Goal: Task Accomplishment & Management: Manage account settings

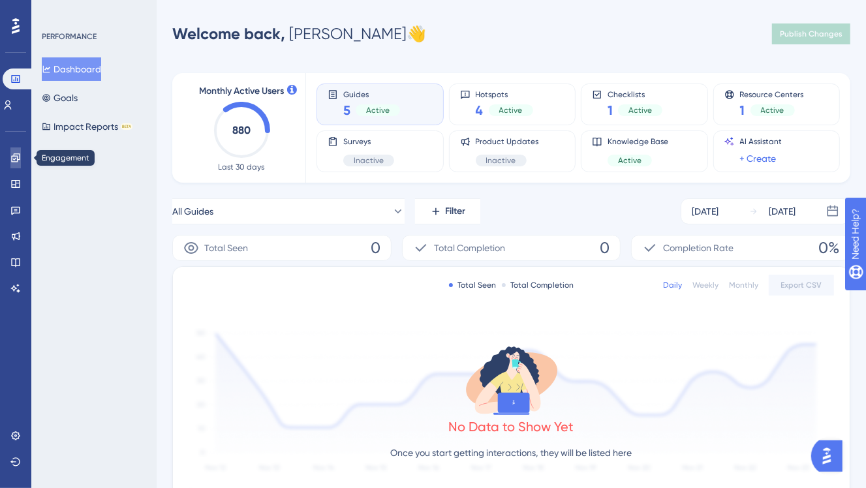
click at [10, 157] on icon at bounding box center [15, 158] width 10 height 10
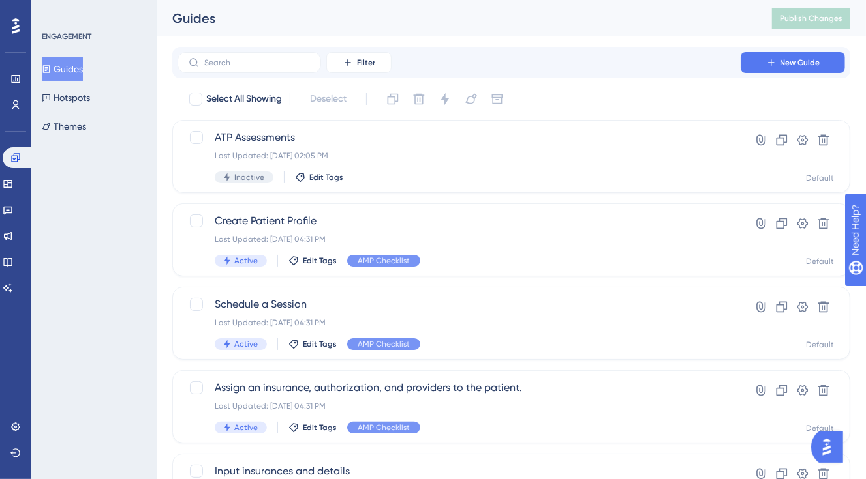
click at [78, 78] on button "Guides" at bounding box center [62, 68] width 41 height 23
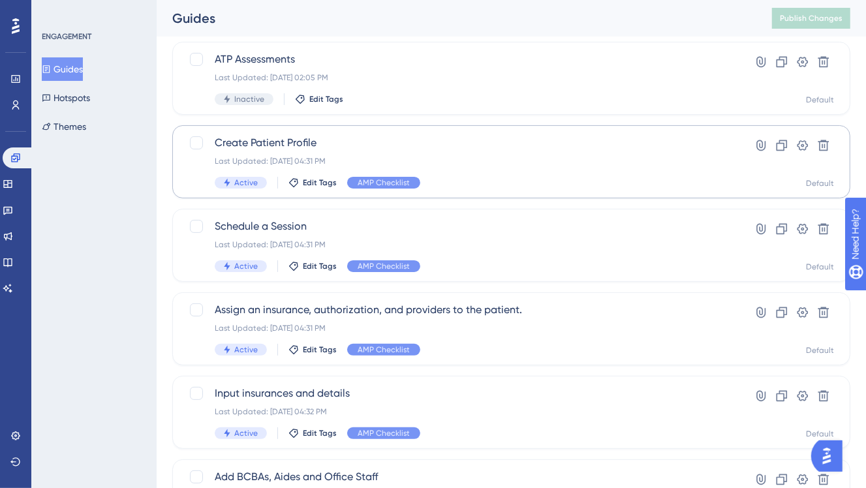
scroll to position [78, 0]
click at [825, 459] on img "Open AI Assistant Launcher" at bounding box center [825, 455] width 23 height 23
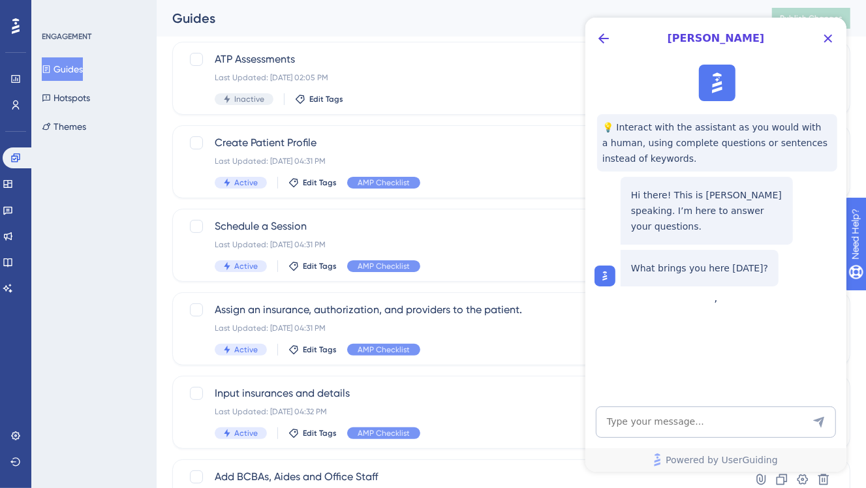
scroll to position [0, 0]
click at [828, 35] on icon "Close Button" at bounding box center [827, 39] width 16 height 16
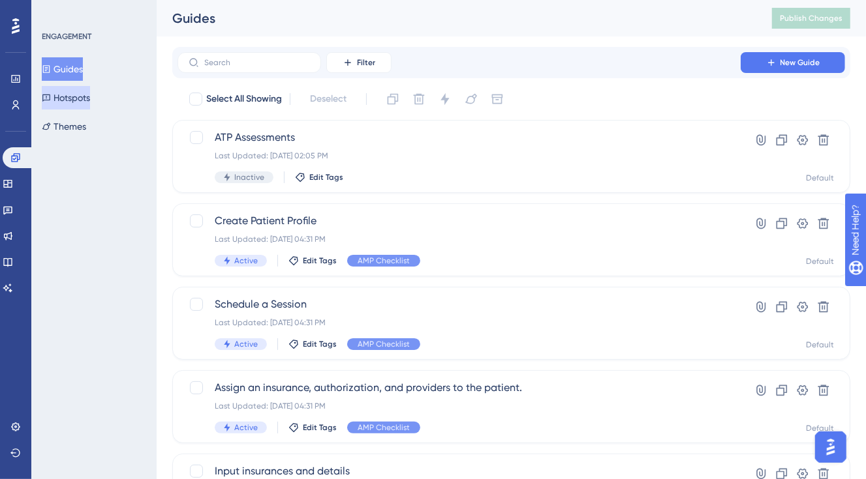
click at [65, 101] on button "Hotspots" at bounding box center [66, 97] width 48 height 23
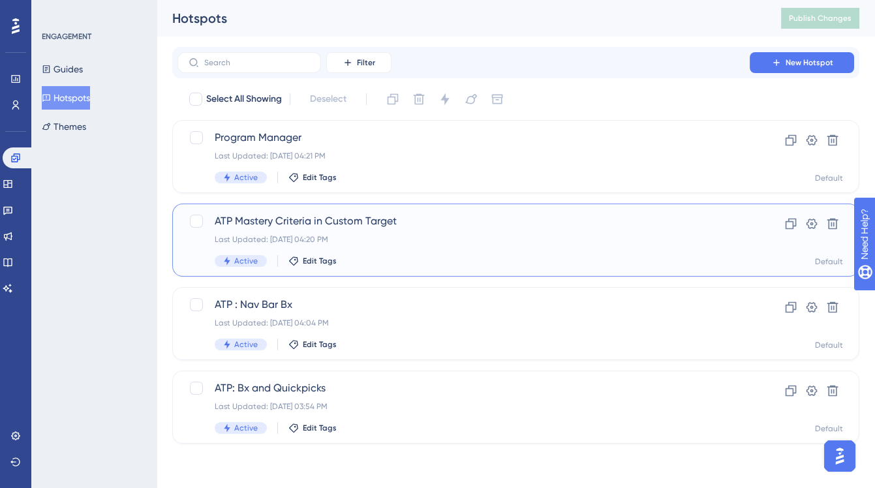
click at [252, 262] on span "Active" at bounding box center [245, 261] width 23 height 10
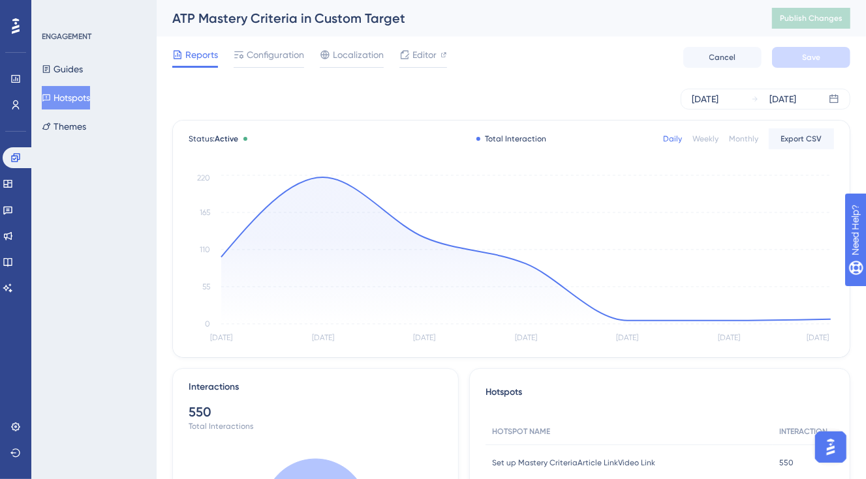
click at [76, 95] on button "Hotspots" at bounding box center [66, 97] width 48 height 23
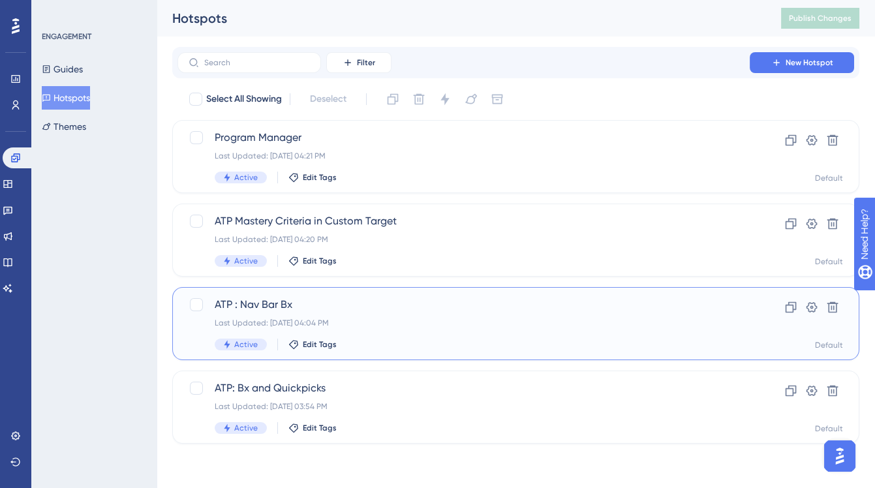
click at [483, 339] on div "Active Edit Tags" at bounding box center [464, 345] width 498 height 12
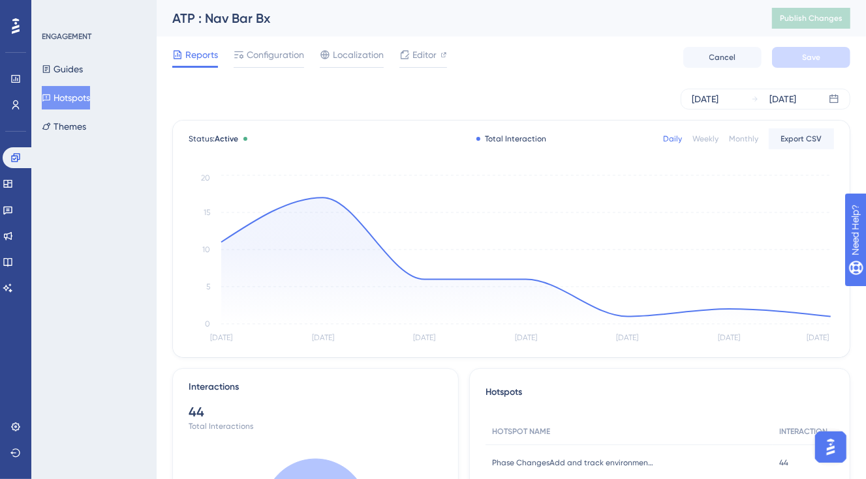
click at [75, 106] on button "Hotspots" at bounding box center [66, 97] width 48 height 23
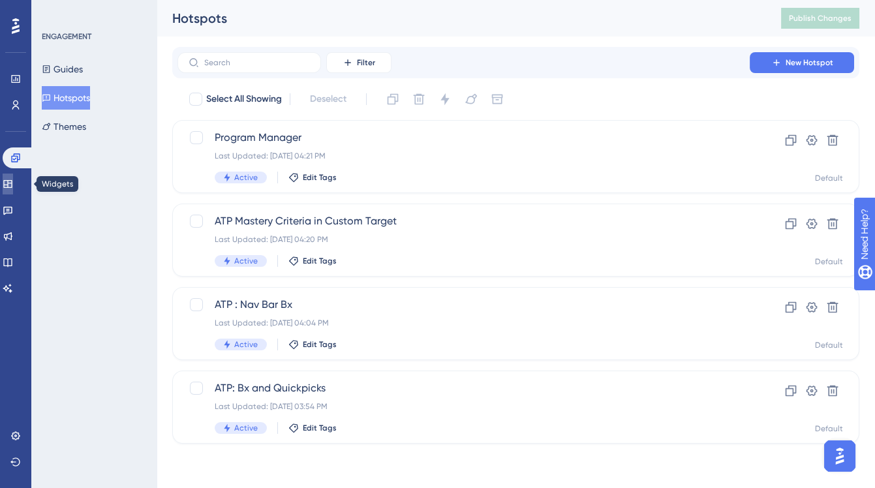
click at [12, 181] on icon at bounding box center [7, 184] width 8 height 8
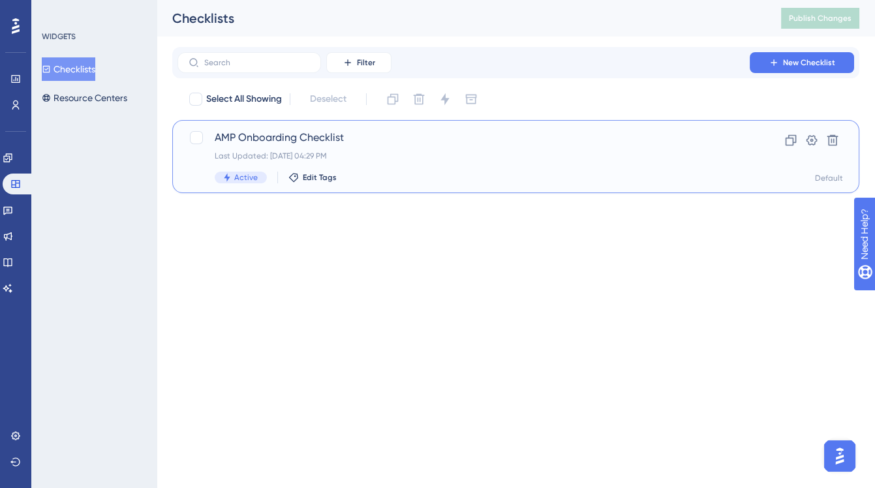
click at [472, 173] on div "Active Edit Tags" at bounding box center [464, 178] width 498 height 12
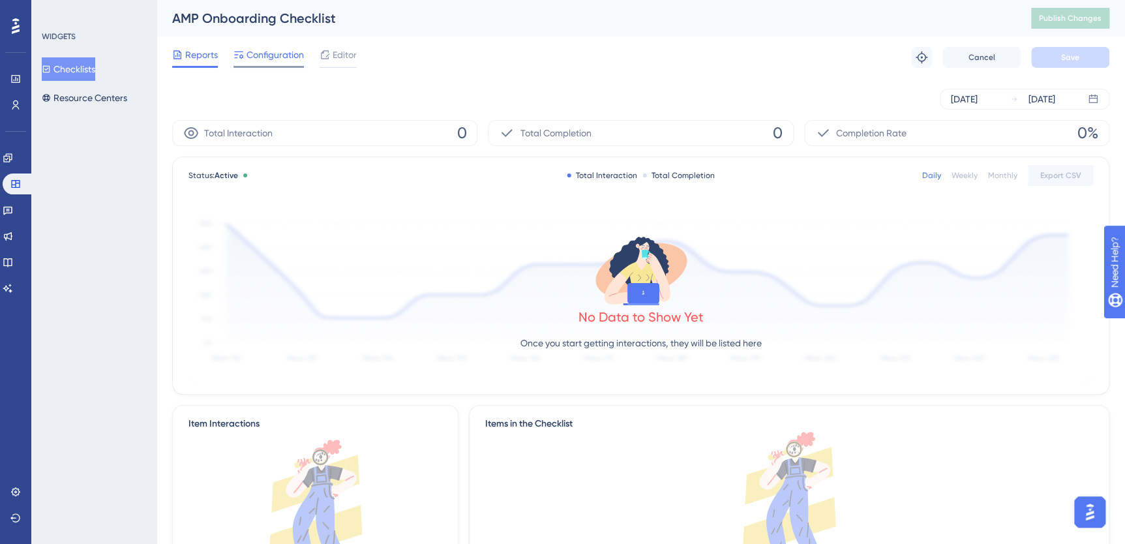
click at [275, 67] on div at bounding box center [269, 67] width 70 height 2
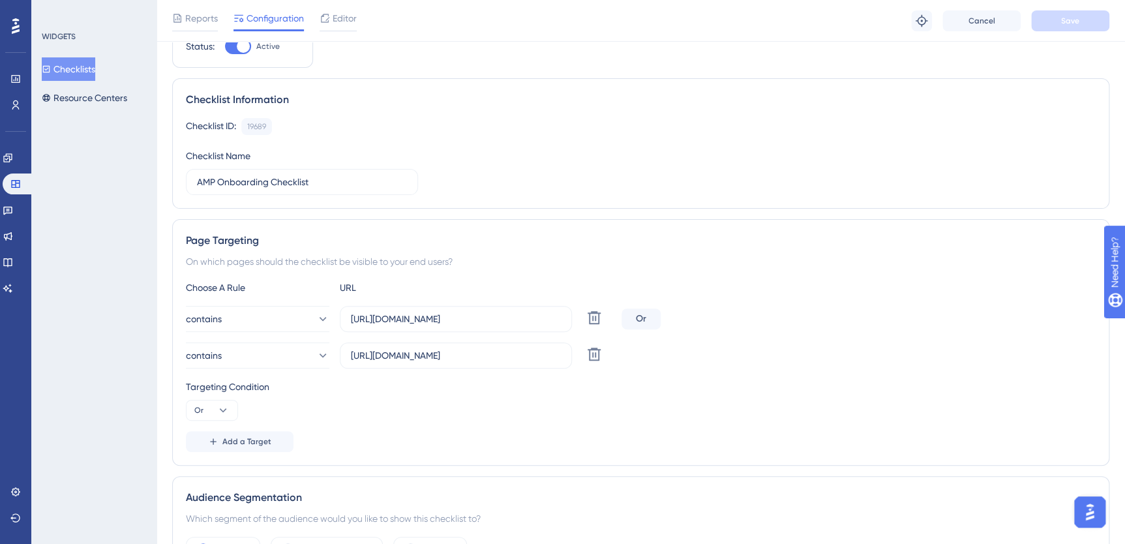
scroll to position [59, 0]
click at [252, 447] on button "Add a Target" at bounding box center [240, 441] width 108 height 21
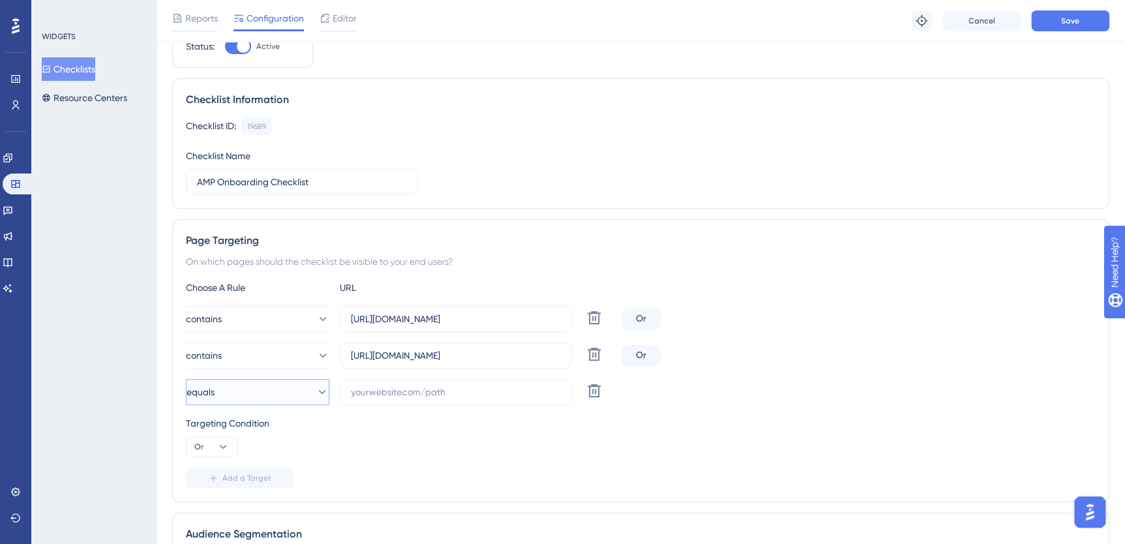
click at [223, 399] on button "equals" at bounding box center [257, 392] width 143 height 26
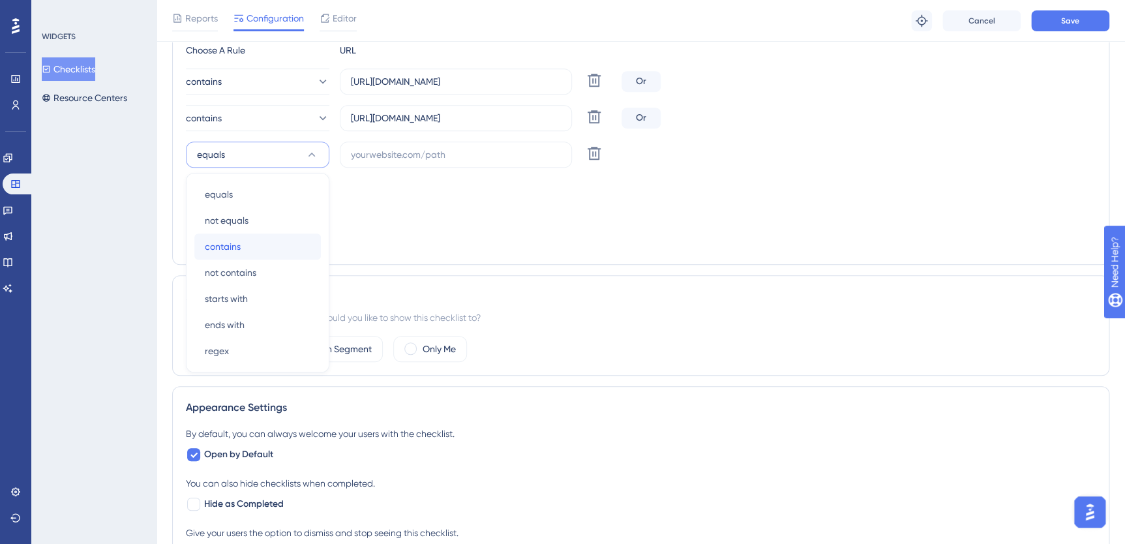
click at [226, 248] on span "contains" at bounding box center [223, 247] width 36 height 16
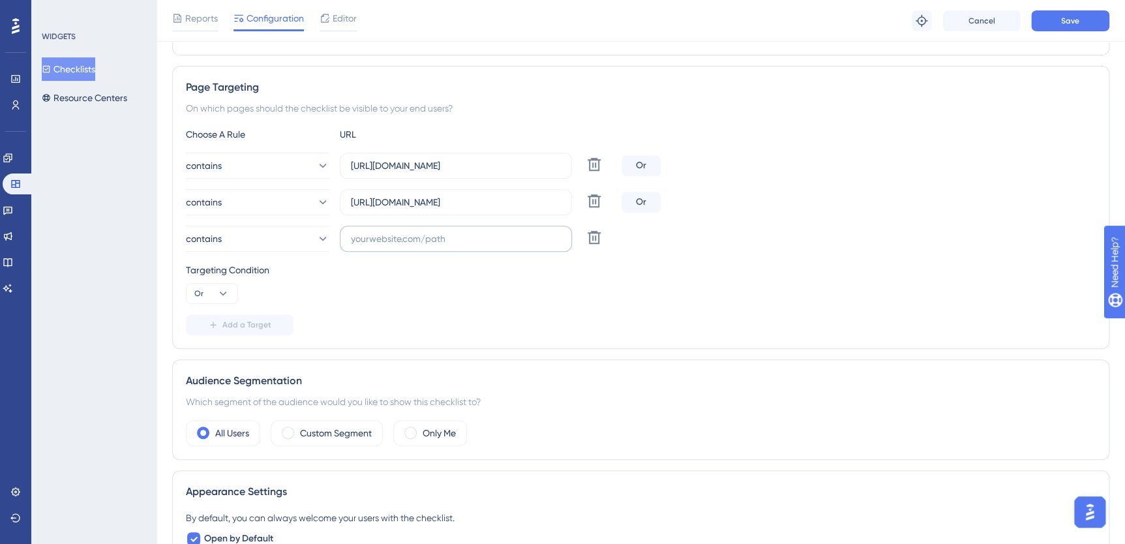
scroll to position [197, 0]
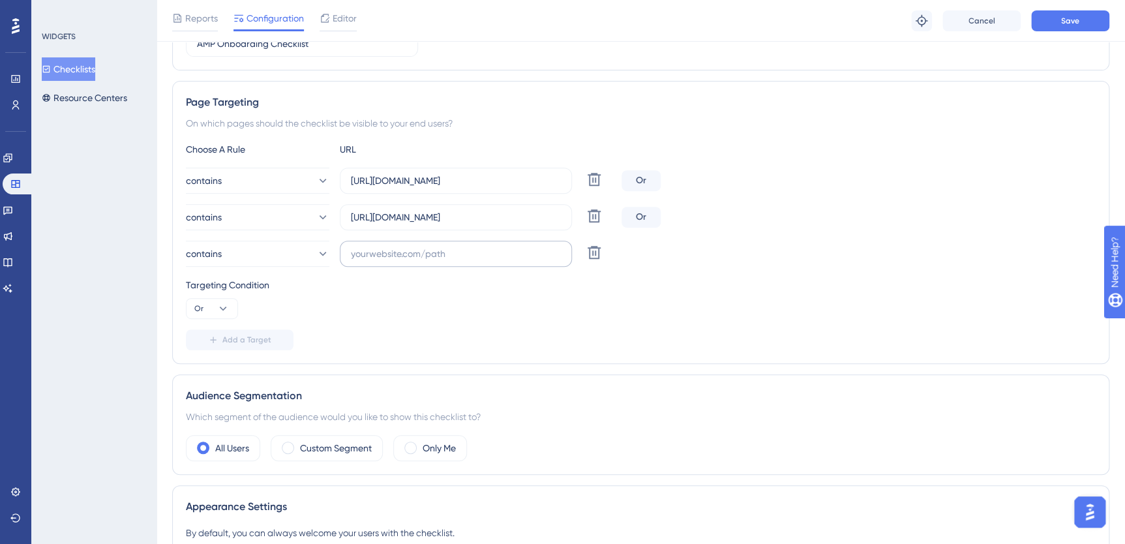
click at [397, 264] on label at bounding box center [456, 254] width 232 height 26
click at [397, 261] on input "text" at bounding box center [456, 254] width 210 height 14
click at [467, 306] on div "Targeting Condition Or" at bounding box center [641, 298] width 910 height 42
click at [594, 252] on icon at bounding box center [594, 253] width 16 height 16
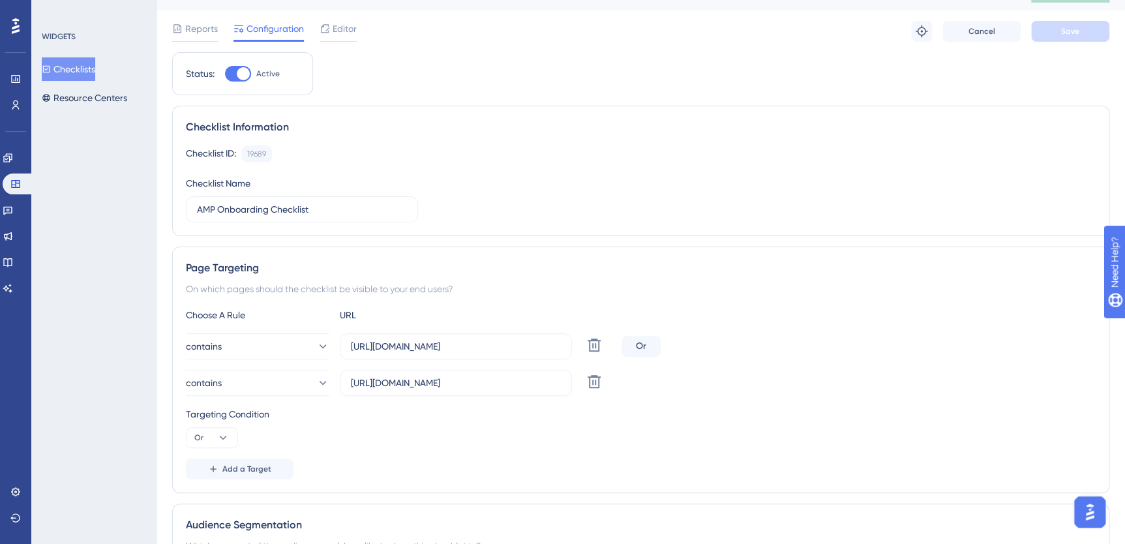
scroll to position [0, 0]
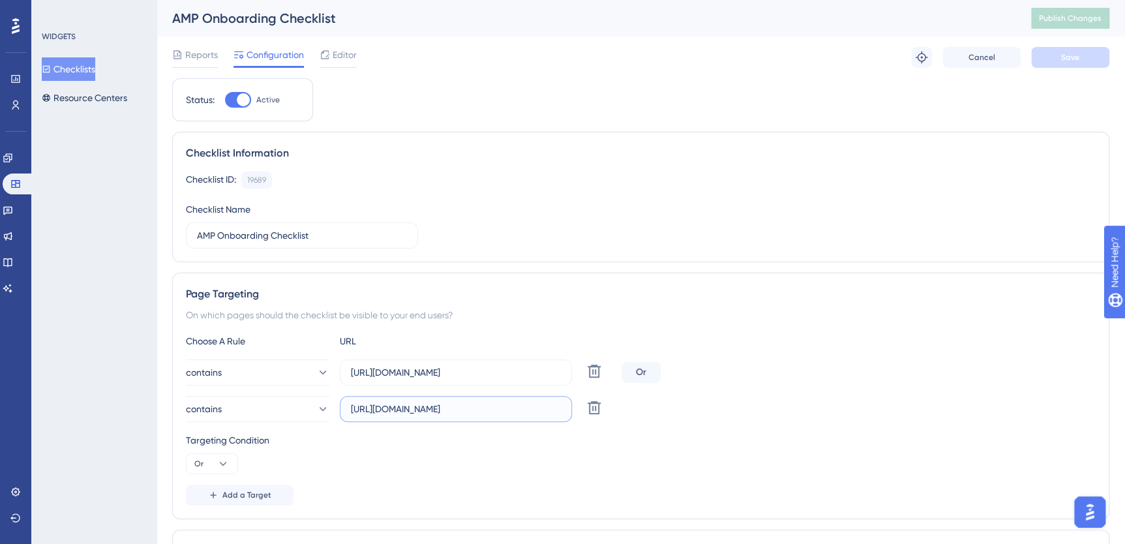
drag, startPoint x: 382, startPoint y: 408, endPoint x: 536, endPoint y: 411, distance: 153.3
click at [536, 411] on input "[URL][DOMAIN_NAME]" at bounding box center [456, 409] width 210 height 14
click at [480, 409] on input "[URL][DOMAIN_NAME]" at bounding box center [456, 409] width 210 height 14
click at [546, 458] on div "Targeting Condition Or" at bounding box center [641, 453] width 910 height 42
click at [430, 410] on input "[URL][DOMAIN_NAME]" at bounding box center [456, 409] width 210 height 14
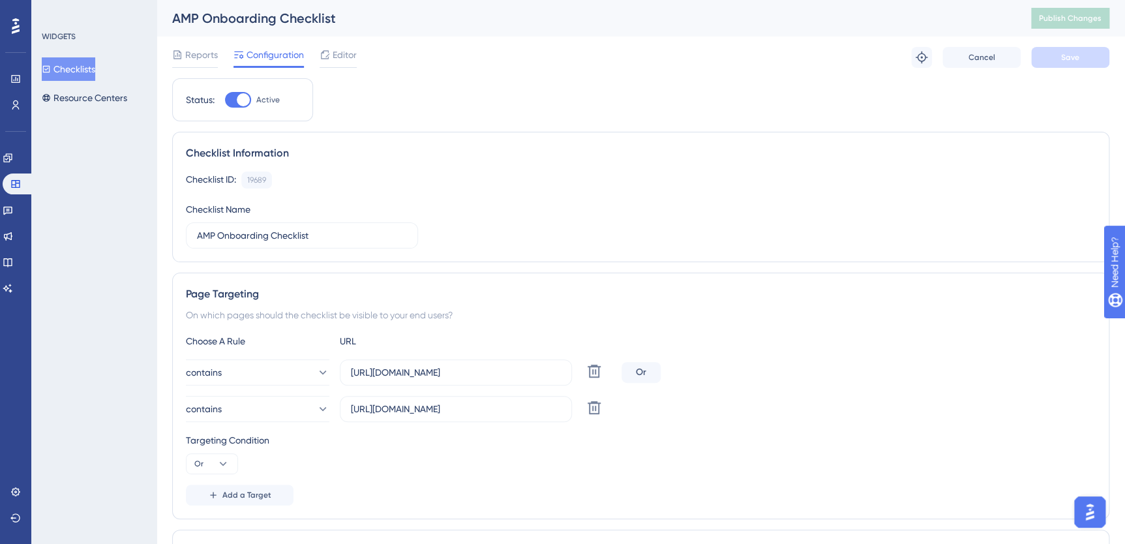
click at [512, 433] on div "Targeting Condition" at bounding box center [641, 440] width 910 height 16
click at [95, 67] on button "Checklists" at bounding box center [68, 68] width 53 height 23
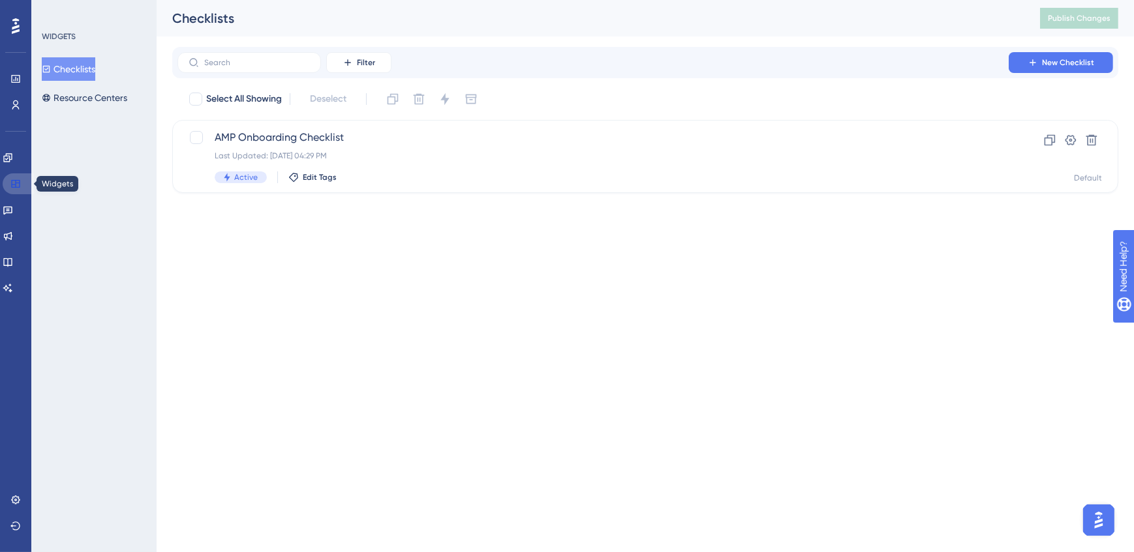
click at [13, 179] on icon at bounding box center [15, 184] width 10 height 10
click at [64, 63] on button "Checklists" at bounding box center [68, 68] width 53 height 23
click at [83, 98] on button "Resource Centers" at bounding box center [84, 97] width 85 height 23
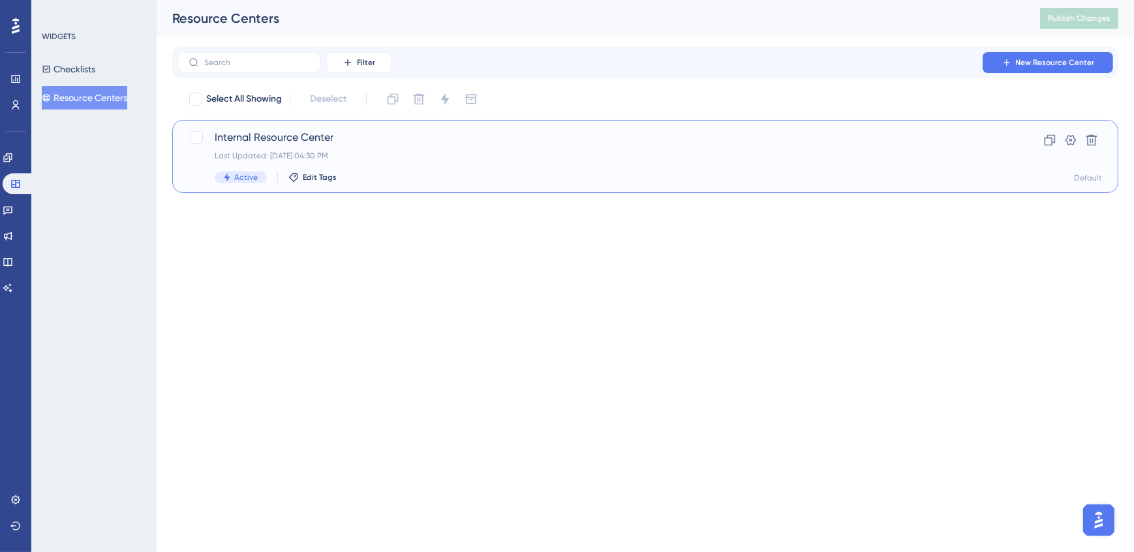
click at [258, 146] on div "Internal Resource Center Last Updated: [DATE] 04:30 PM Active Edit Tags" at bounding box center [593, 156] width 757 height 53
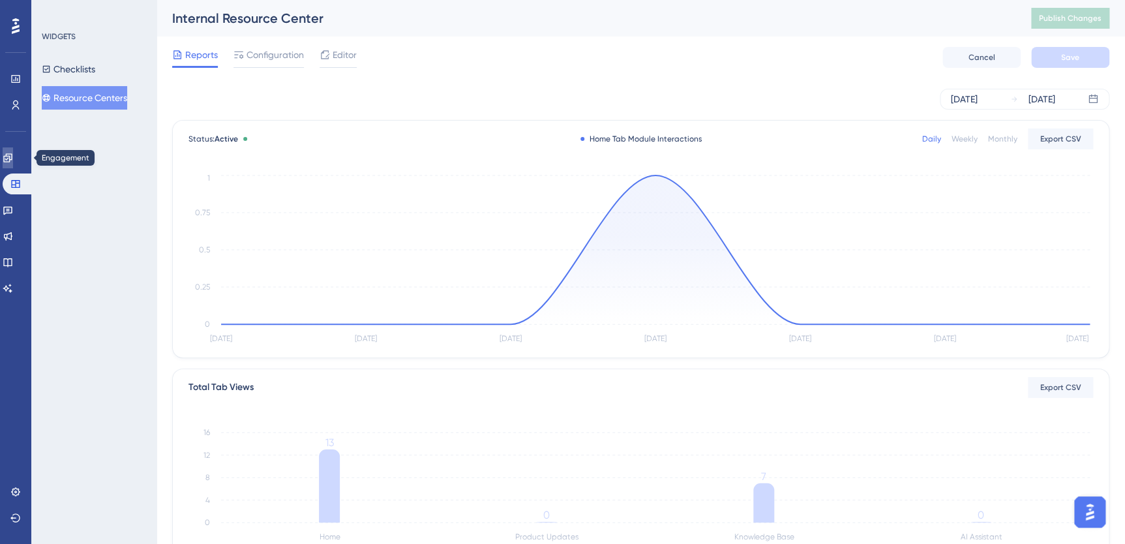
click at [12, 154] on icon at bounding box center [7, 157] width 8 height 8
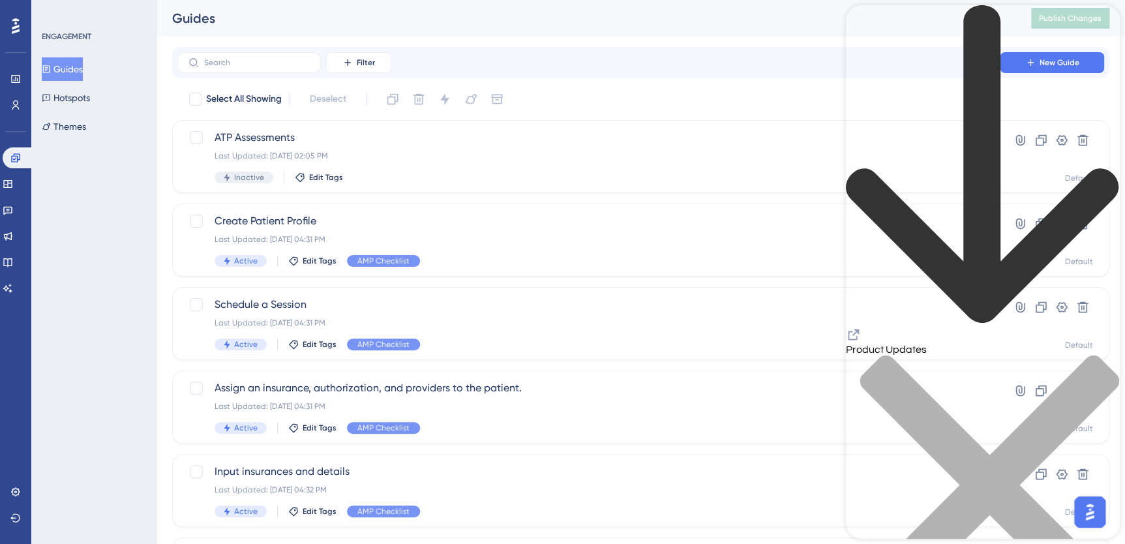
click at [874, 355] on icon "close resource center" at bounding box center [983, 492] width 274 height 274
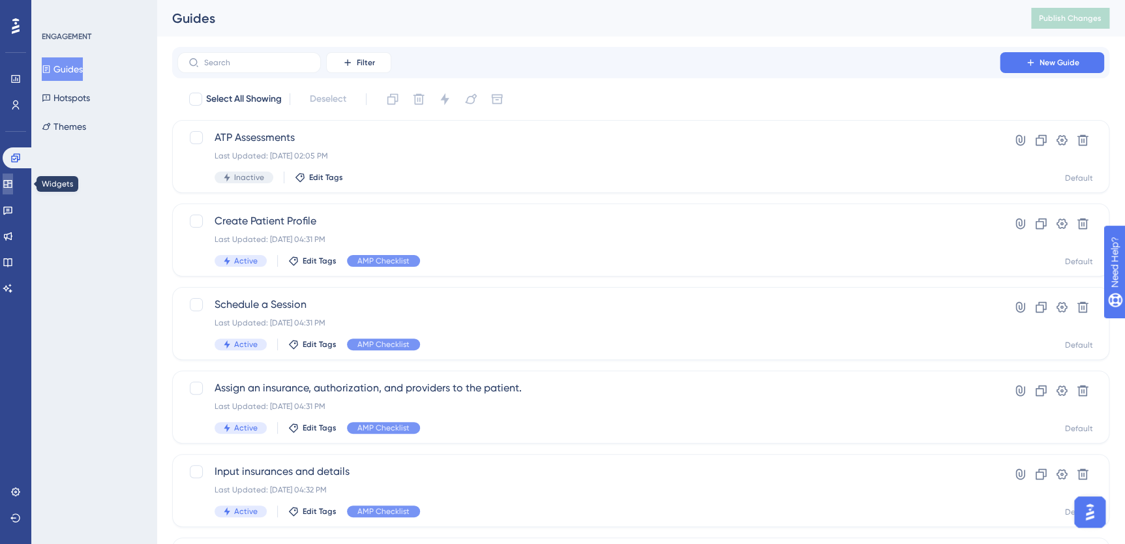
click at [13, 183] on icon at bounding box center [8, 184] width 10 height 10
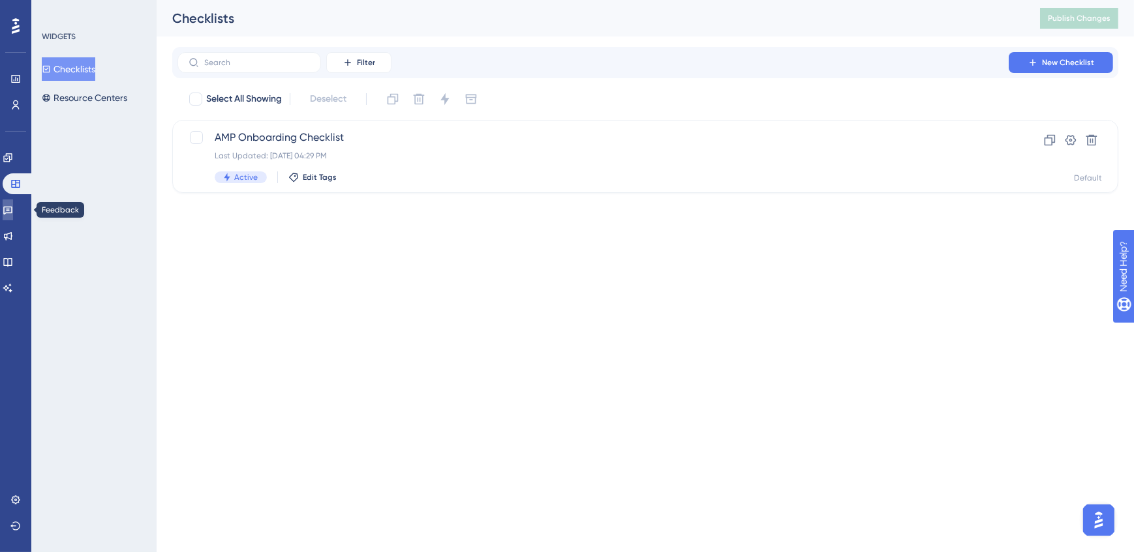
click at [13, 212] on icon at bounding box center [8, 210] width 10 height 10
click at [456, 175] on div "Inactive Edit Tags" at bounding box center [593, 178] width 757 height 12
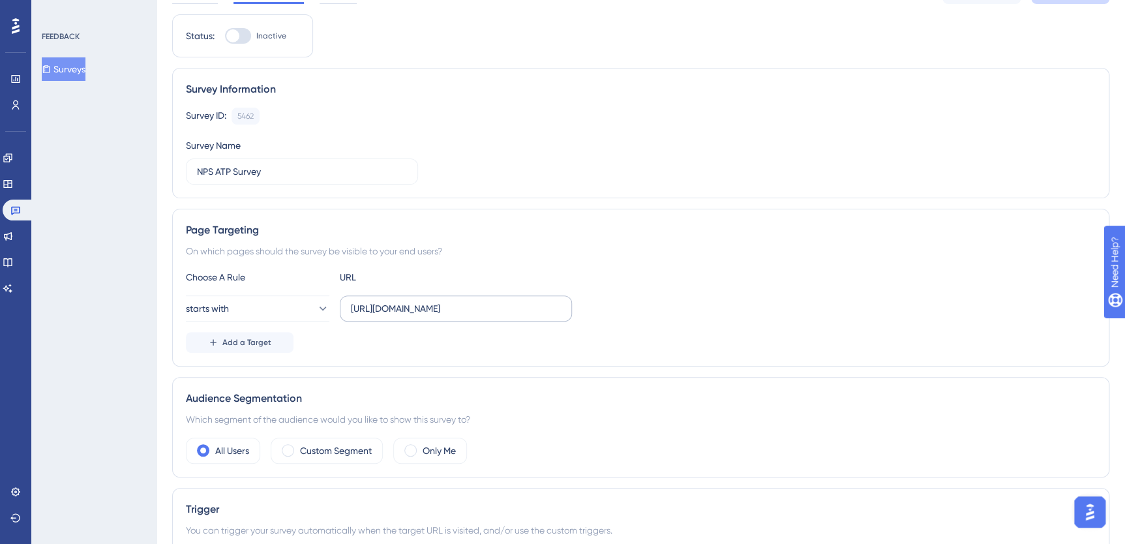
scroll to position [78, 0]
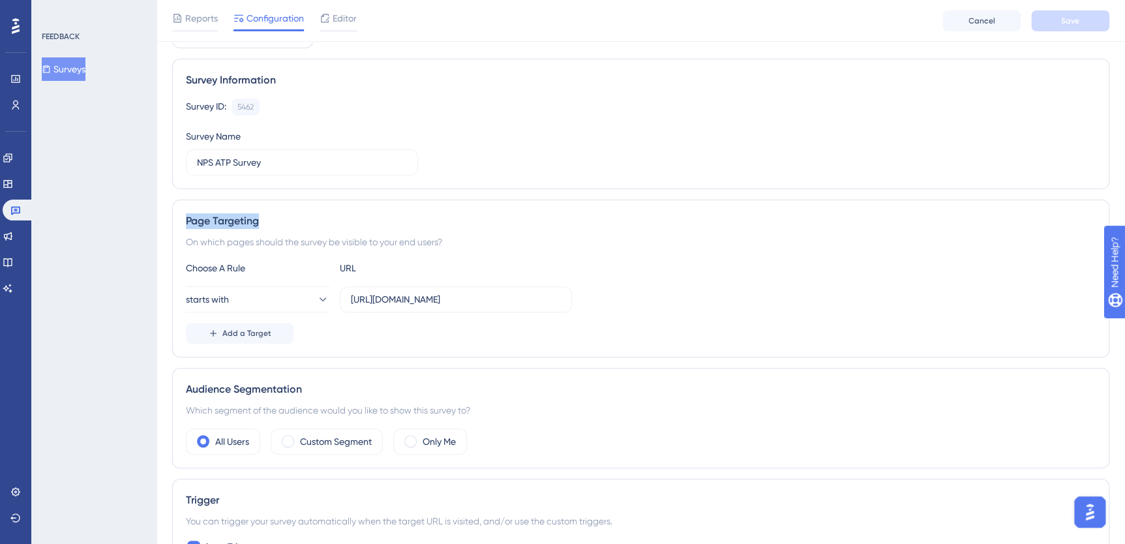
drag, startPoint x: 186, startPoint y: 222, endPoint x: 270, endPoint y: 226, distance: 84.3
click at [270, 226] on div "Page Targeting" at bounding box center [641, 221] width 910 height 16
click at [426, 250] on div "Page Targeting On which pages should the survey be visible to your end users? C…" at bounding box center [640, 279] width 937 height 158
click at [13, 190] on link at bounding box center [8, 184] width 10 height 21
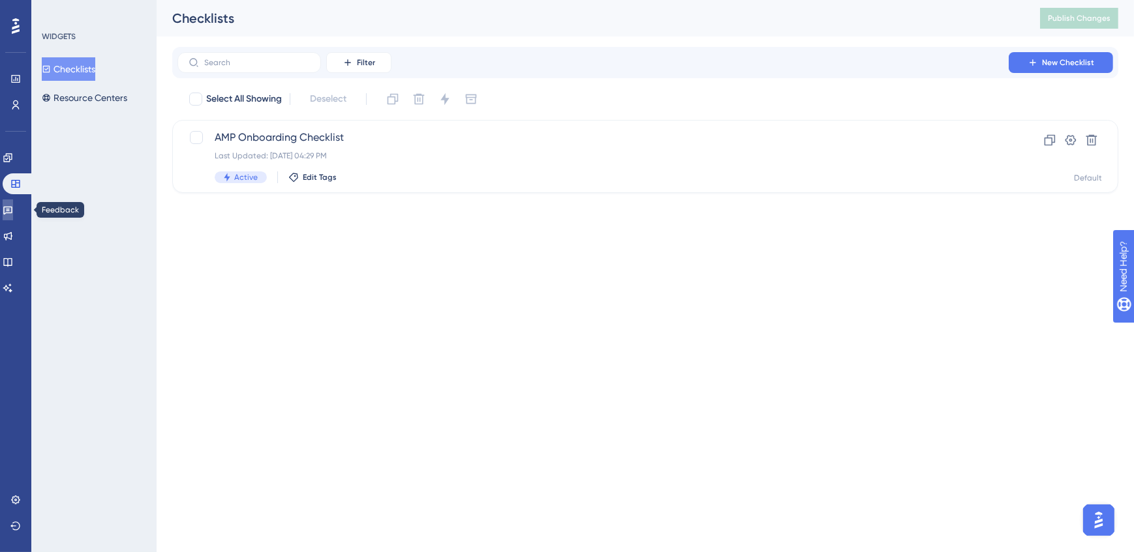
click at [13, 215] on link at bounding box center [8, 210] width 10 height 21
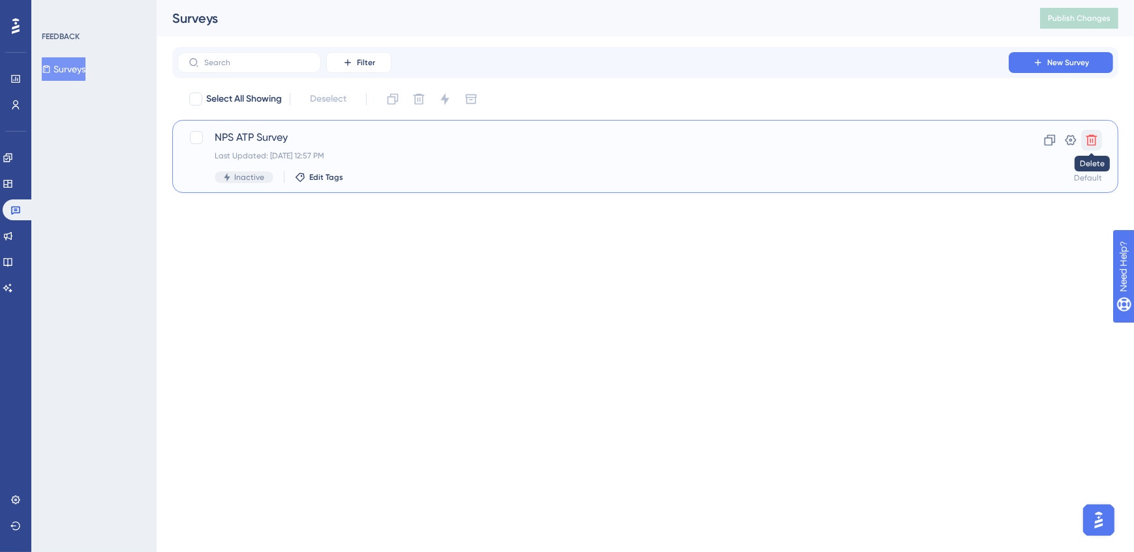
click at [874, 136] on icon at bounding box center [1091, 140] width 11 height 11
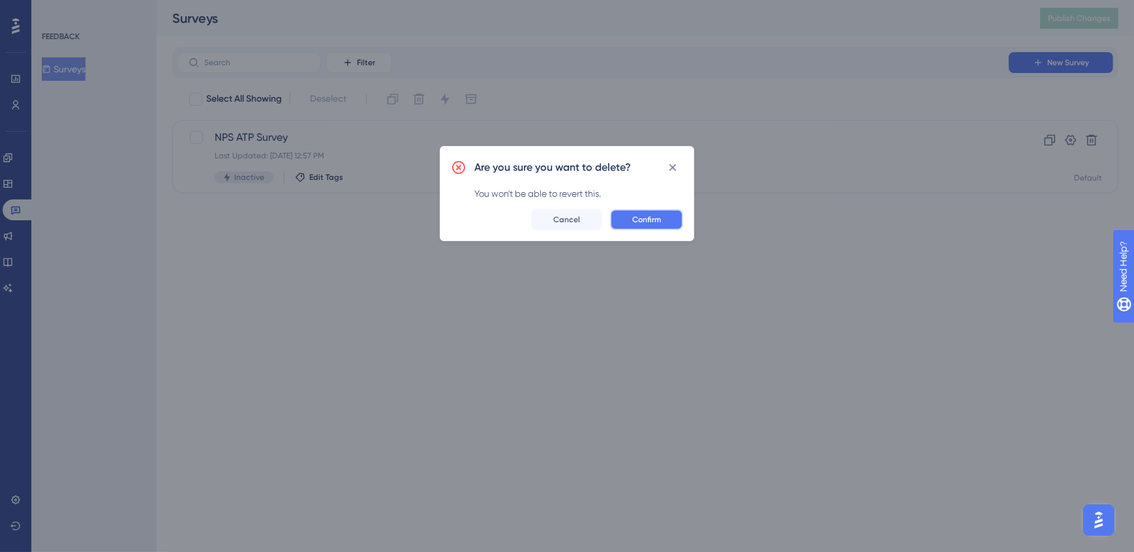
click at [657, 217] on span "Confirm" at bounding box center [646, 220] width 29 height 10
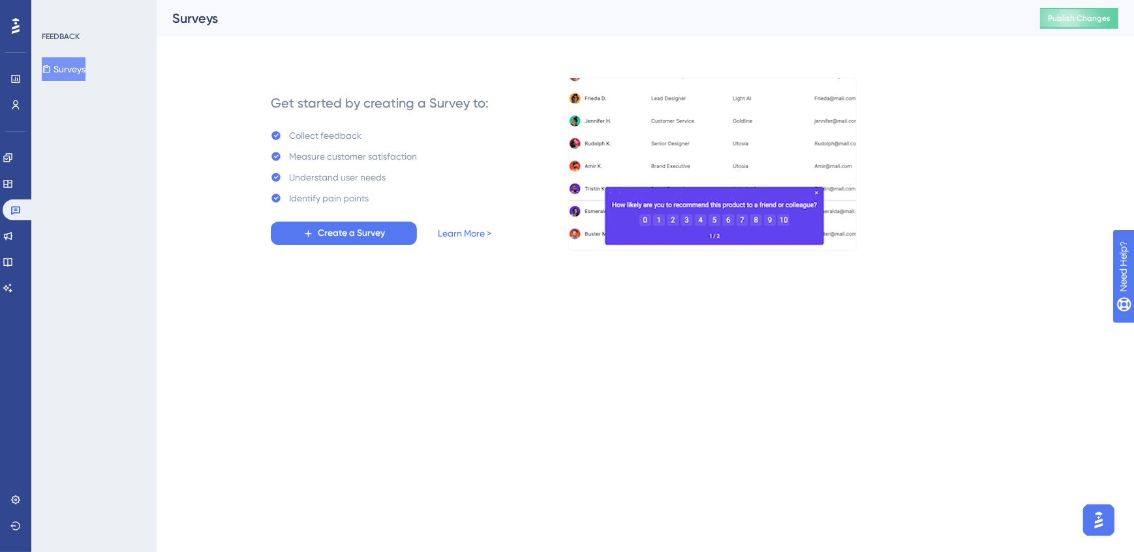
click at [14, 25] on icon at bounding box center [16, 26] width 8 height 17
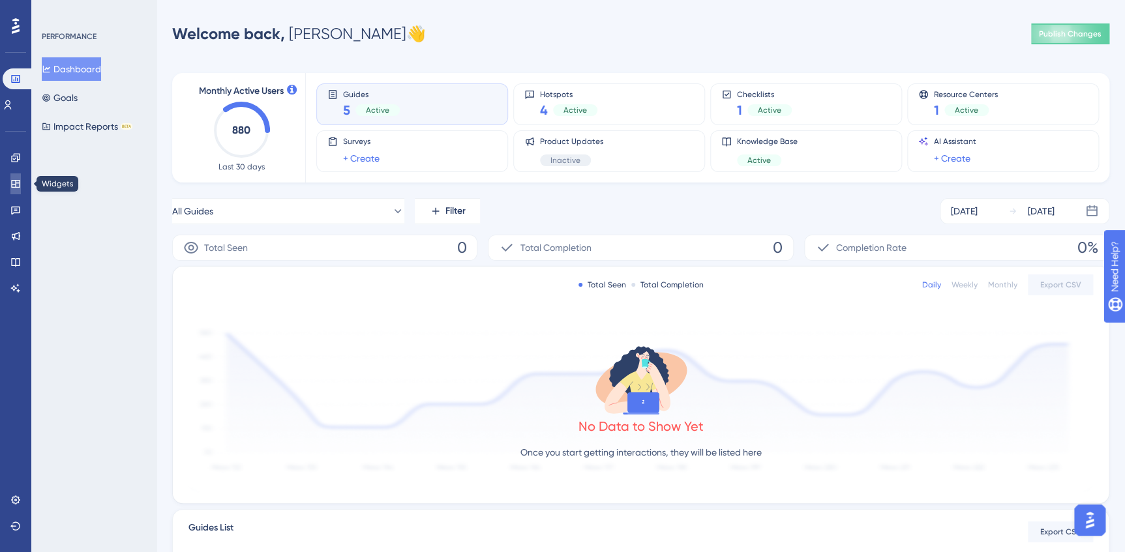
click at [16, 180] on icon at bounding box center [15, 184] width 8 height 8
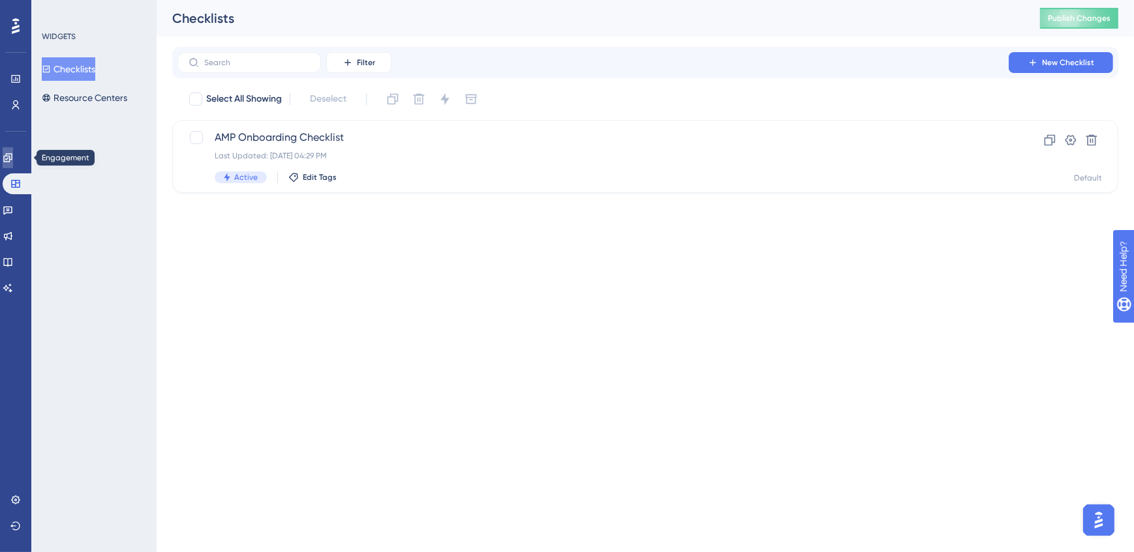
click at [12, 161] on icon at bounding box center [7, 157] width 8 height 8
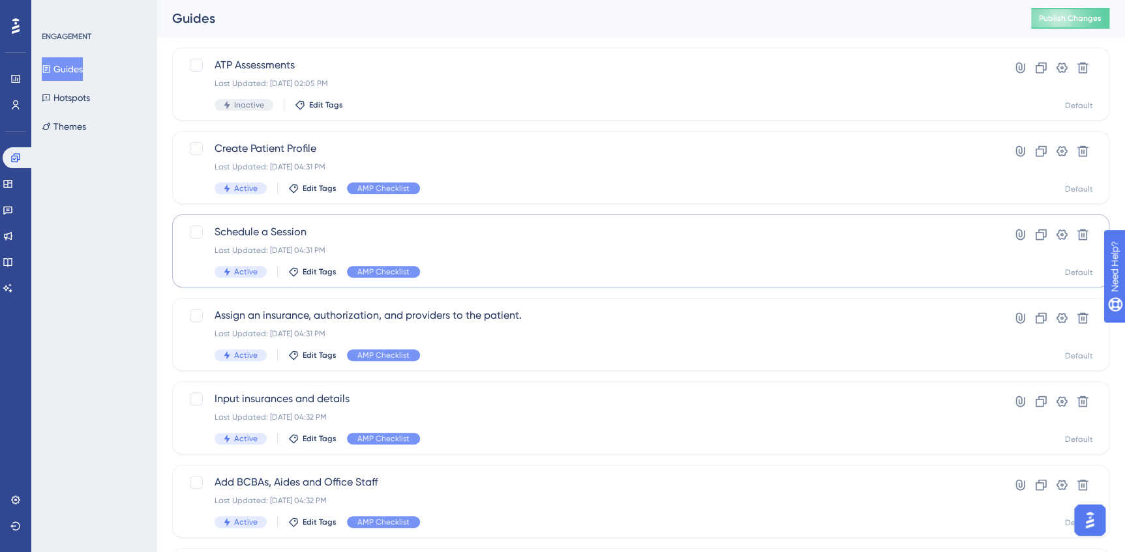
scroll to position [118, 0]
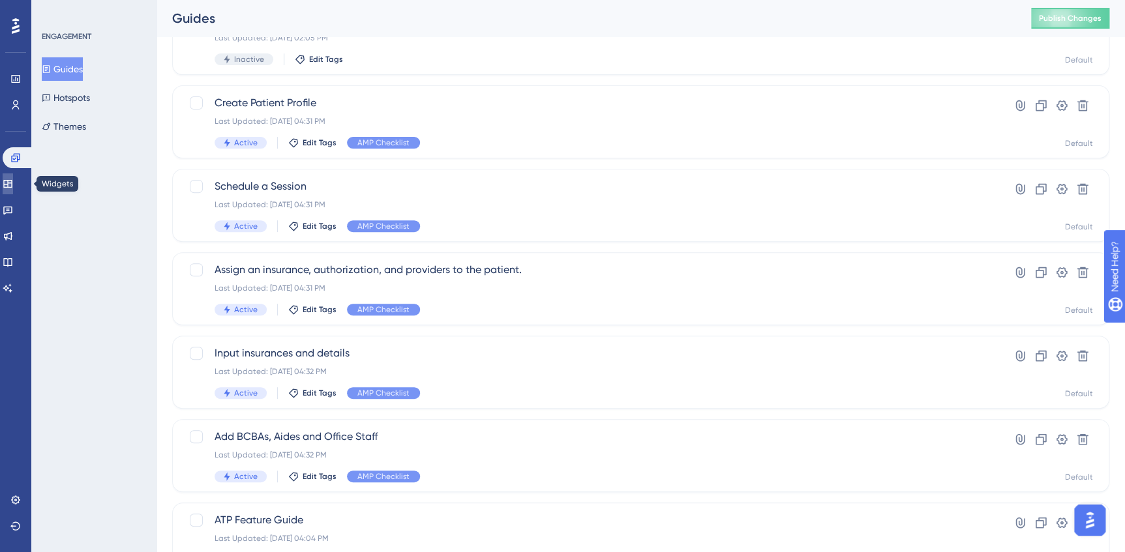
click at [12, 182] on icon at bounding box center [7, 184] width 8 height 8
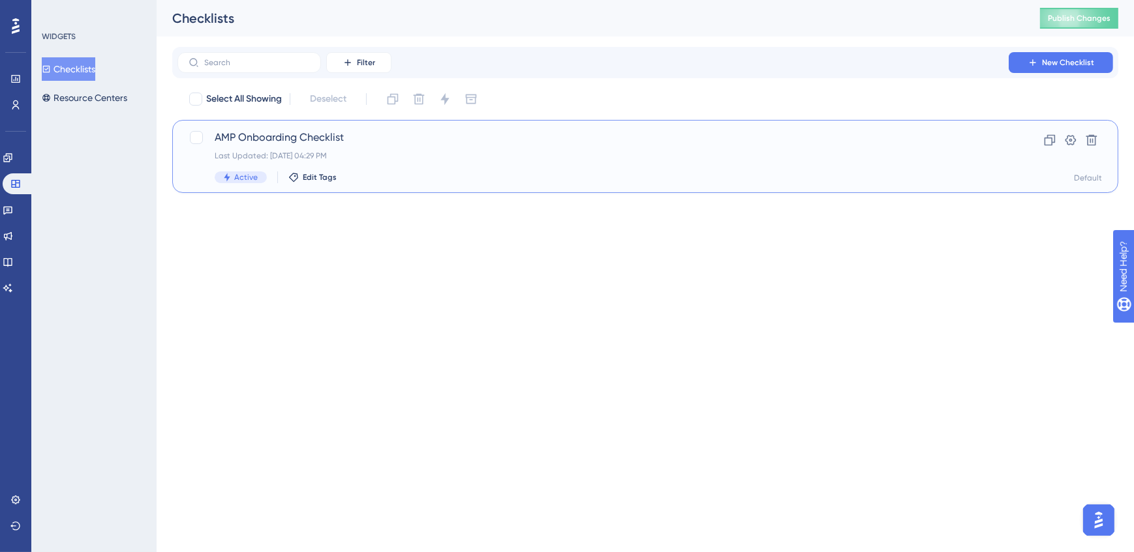
click at [580, 172] on div "Active Edit Tags" at bounding box center [593, 178] width 757 height 12
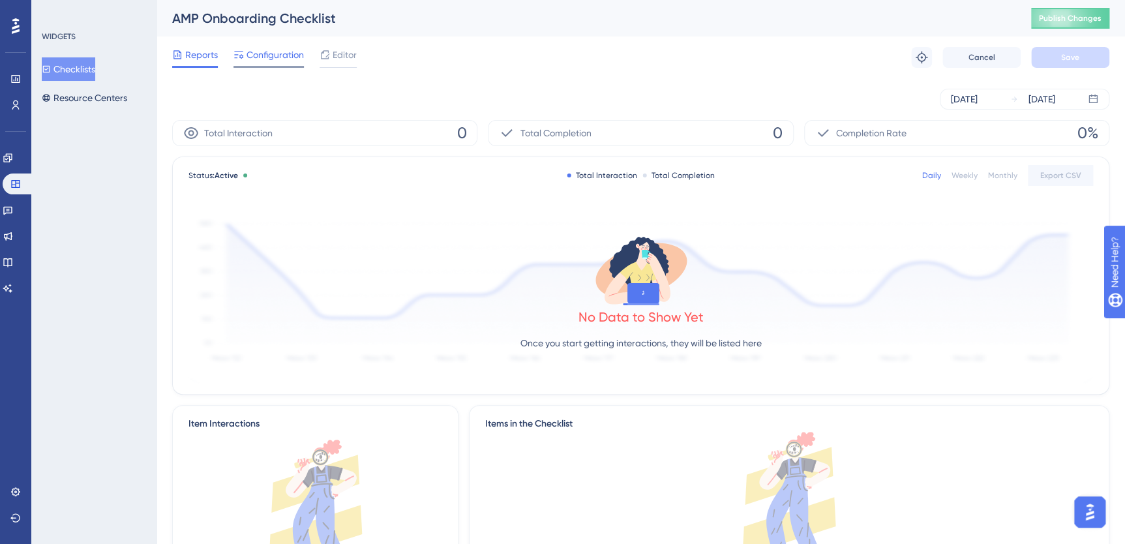
click at [258, 59] on span "Configuration" at bounding box center [275, 55] width 57 height 16
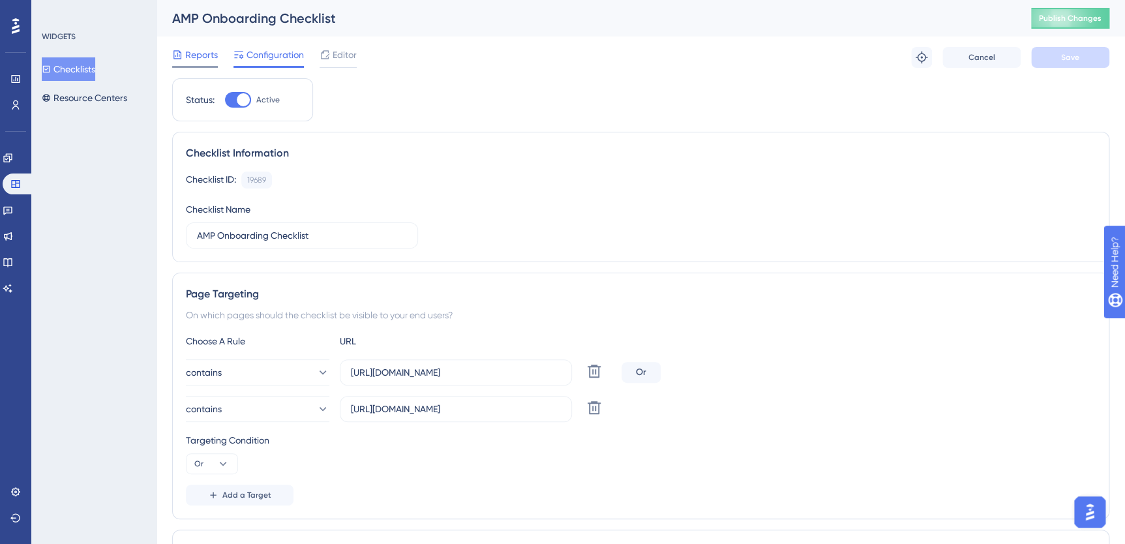
click at [199, 57] on span "Reports" at bounding box center [201, 55] width 33 height 16
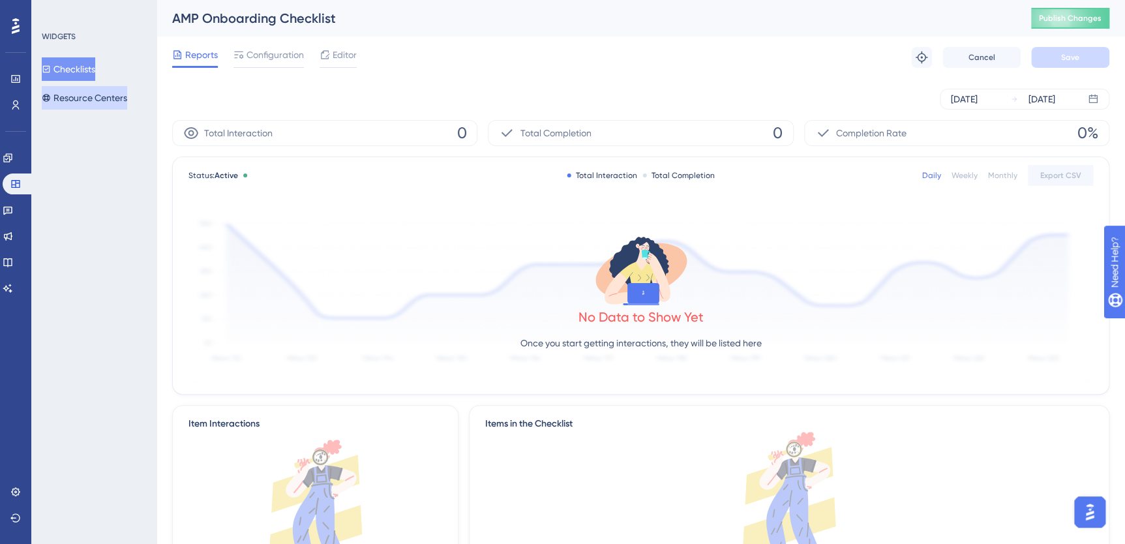
click at [114, 93] on button "Resource Centers" at bounding box center [84, 97] width 85 height 23
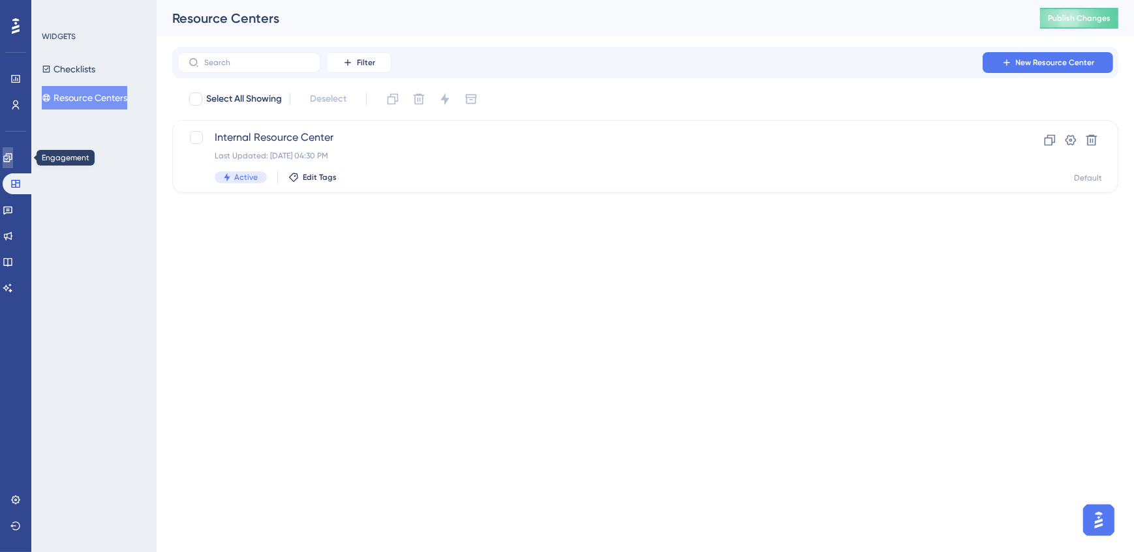
click at [12, 158] on icon at bounding box center [7, 157] width 8 height 8
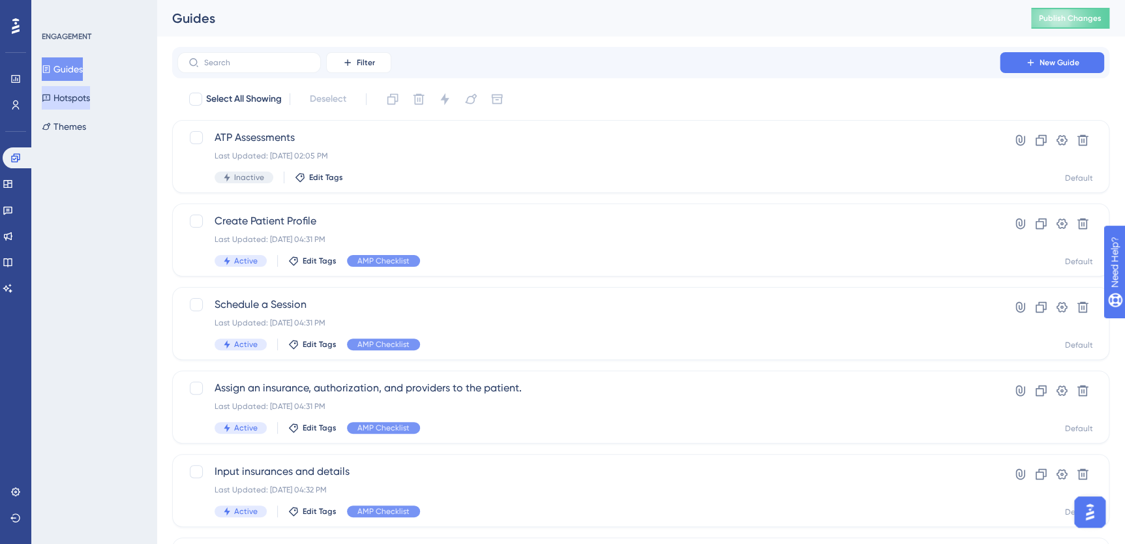
click at [82, 93] on button "Hotspots" at bounding box center [66, 97] width 48 height 23
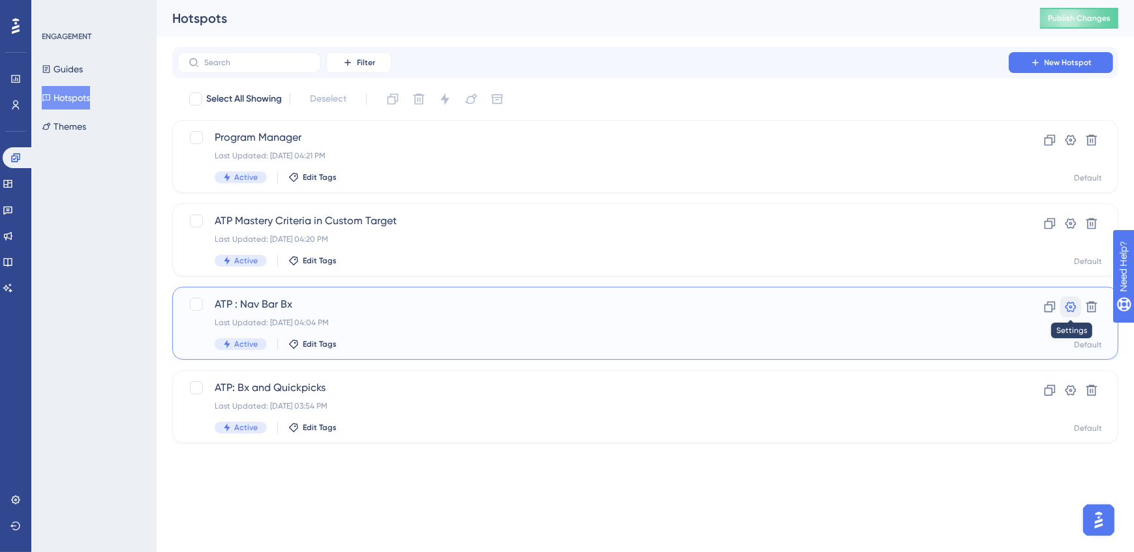
click at [874, 306] on icon at bounding box center [1070, 307] width 13 height 13
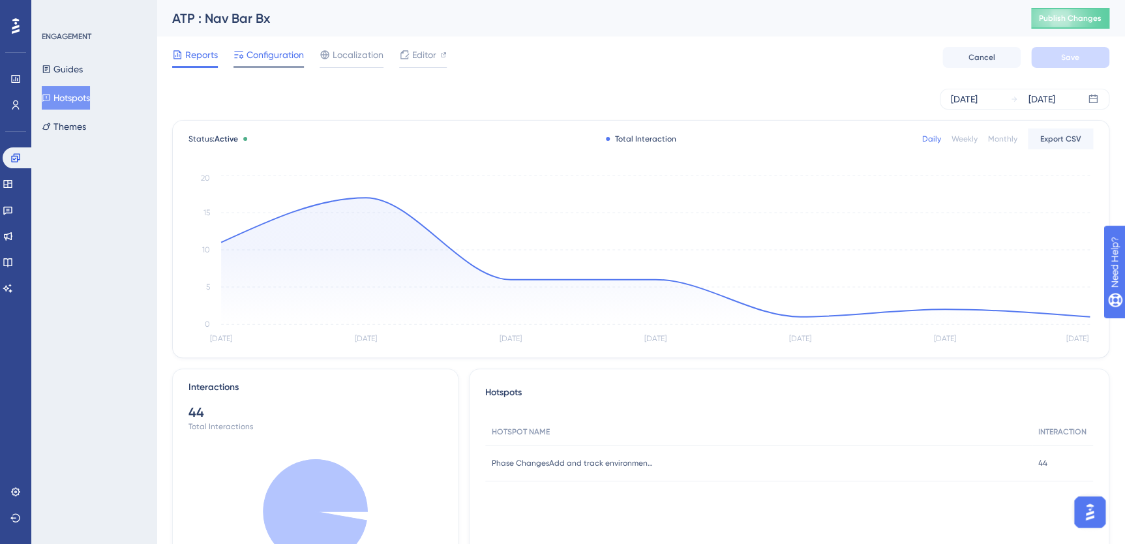
click at [281, 55] on span "Configuration" at bounding box center [275, 55] width 57 height 16
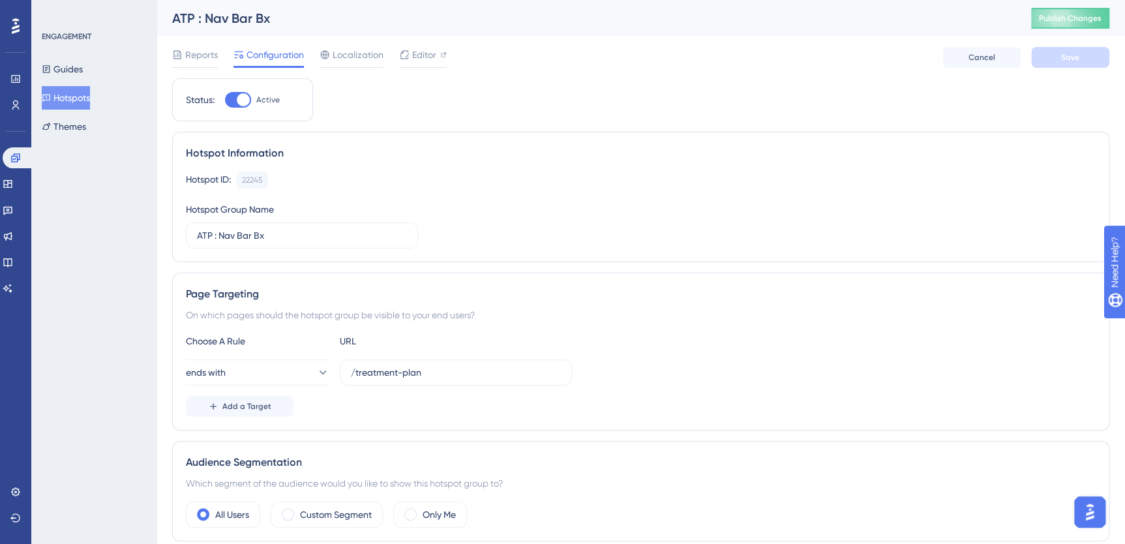
click at [235, 101] on div at bounding box center [238, 100] width 26 height 16
click at [225, 100] on input "Active" at bounding box center [224, 100] width 1 height 1
checkbox input "false"
click at [874, 63] on button "Save" at bounding box center [1070, 57] width 78 height 21
click at [88, 94] on button "Hotspots" at bounding box center [66, 97] width 48 height 23
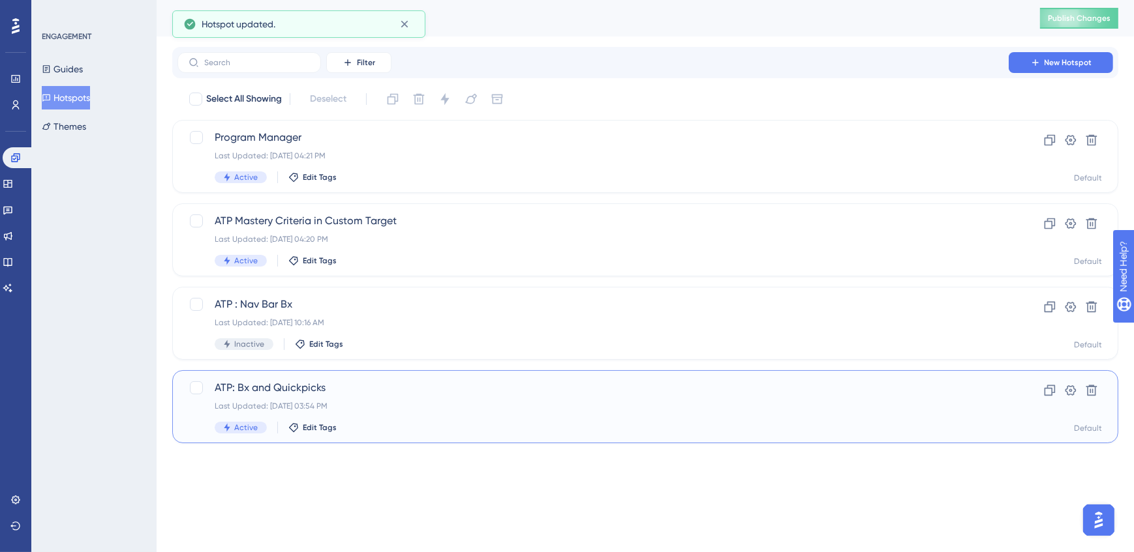
click at [580, 409] on div "Last Updated: [DATE] 03:54 PM" at bounding box center [593, 406] width 757 height 10
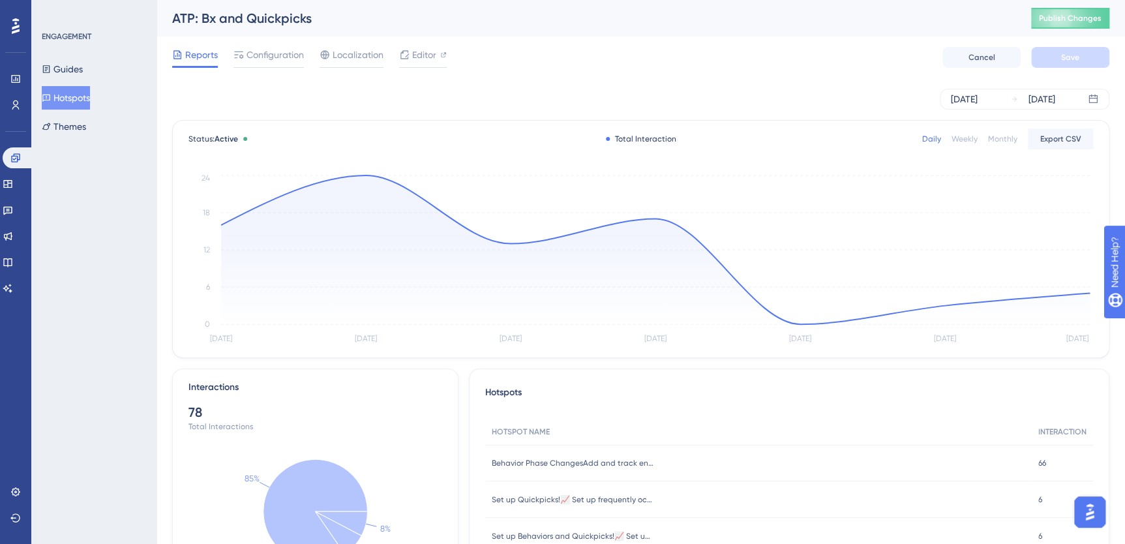
click at [65, 97] on button "Hotspots" at bounding box center [66, 97] width 48 height 23
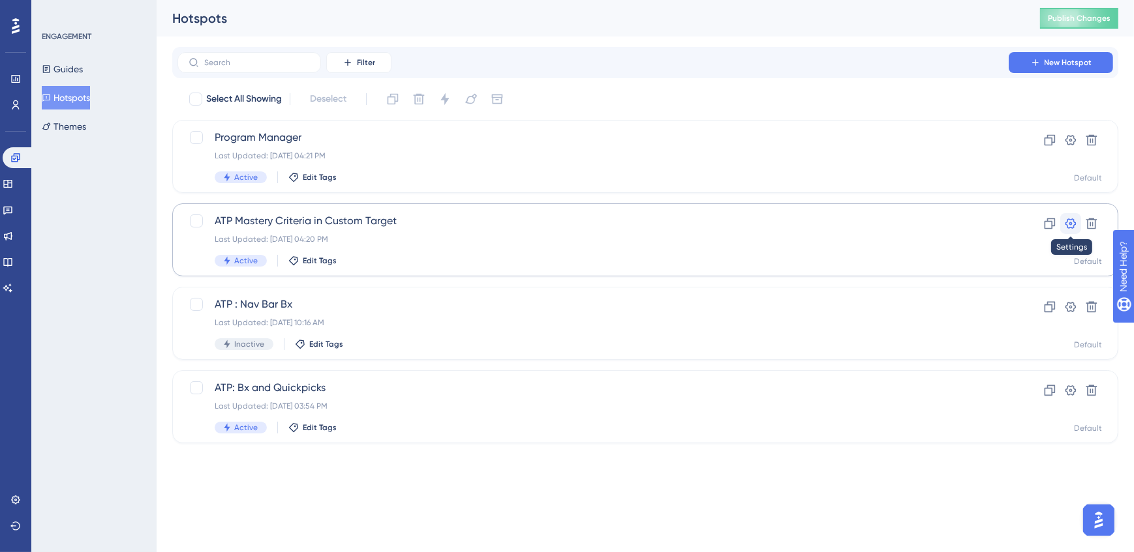
click at [874, 221] on icon at bounding box center [1070, 223] width 13 height 13
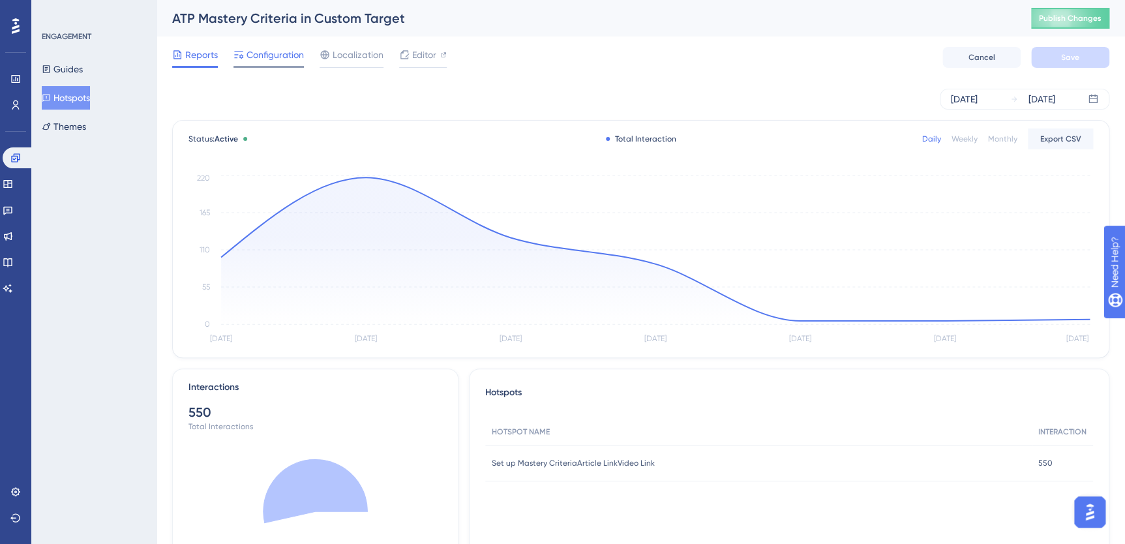
click at [265, 65] on div "Configuration" at bounding box center [269, 57] width 70 height 21
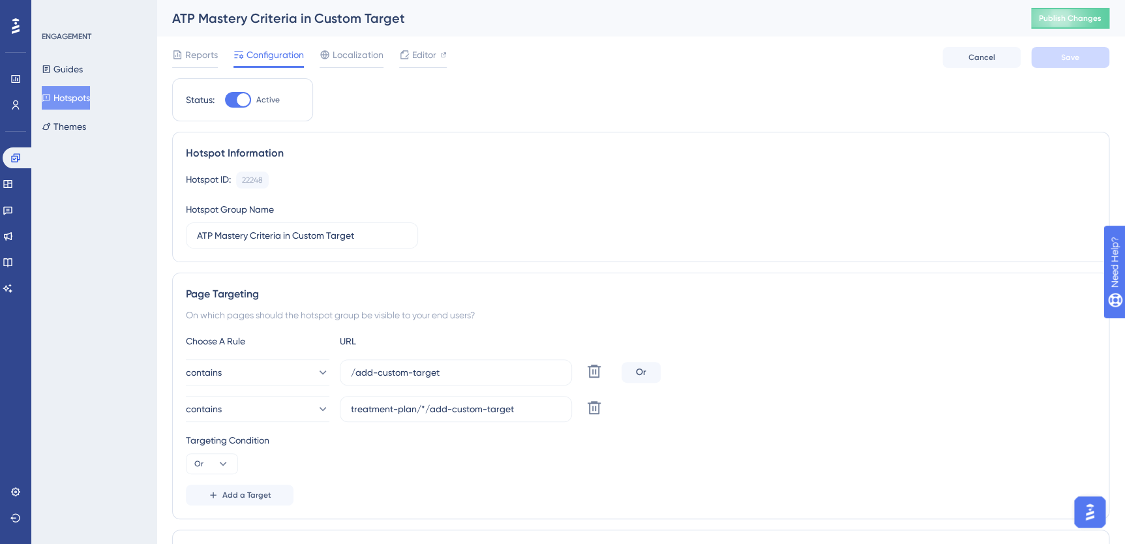
click at [239, 98] on div at bounding box center [243, 99] width 13 height 13
click at [225, 100] on input "Active" at bounding box center [224, 100] width 1 height 1
checkbox input "false"
click at [874, 59] on button "Save" at bounding box center [1070, 57] width 78 height 21
click at [51, 97] on icon at bounding box center [46, 97] width 9 height 9
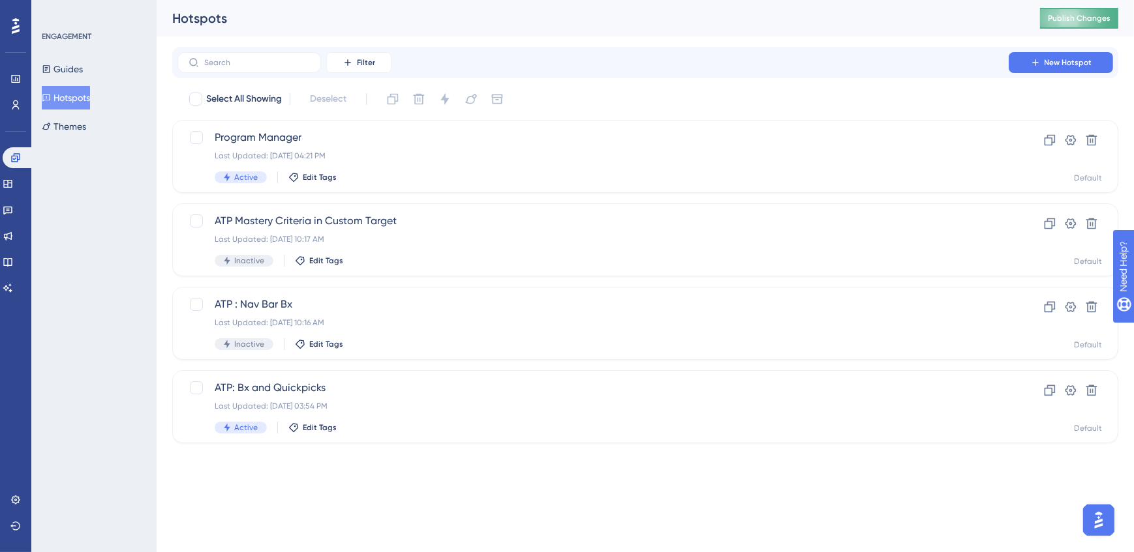
click at [874, 12] on button "Publish Changes" at bounding box center [1079, 18] width 78 height 21
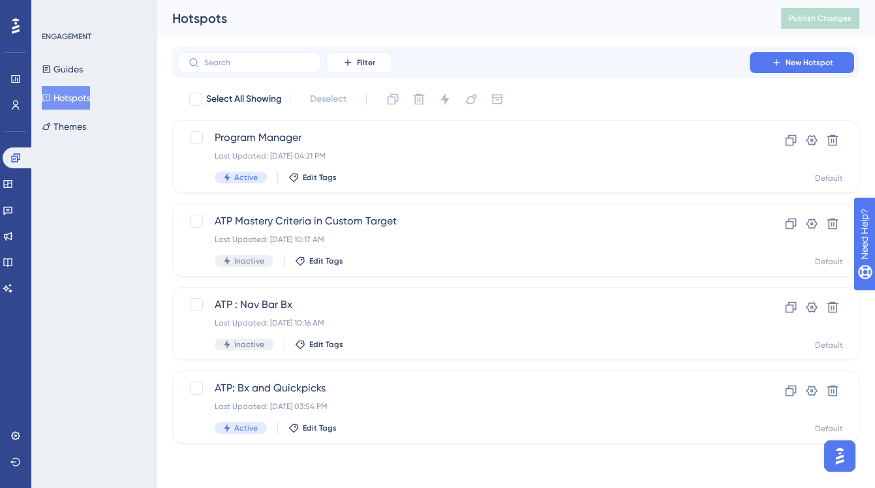
click at [537, 18] on div "Hotspots" at bounding box center [460, 18] width 576 height 18
